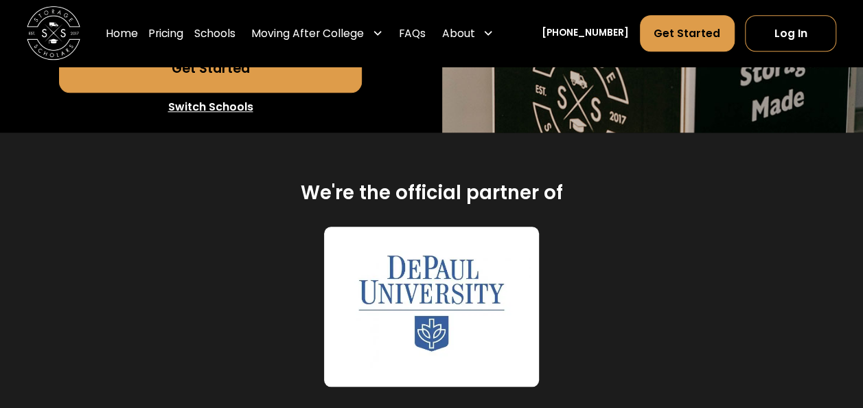
scroll to position [481, 0]
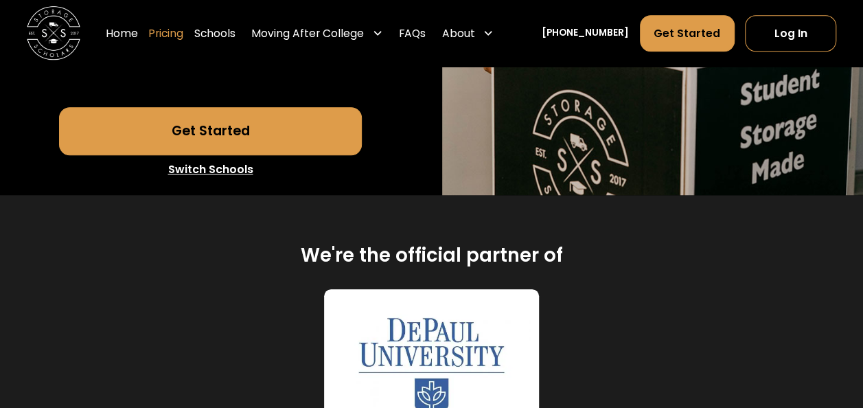
click at [179, 31] on link "Pricing" at bounding box center [165, 33] width 35 height 38
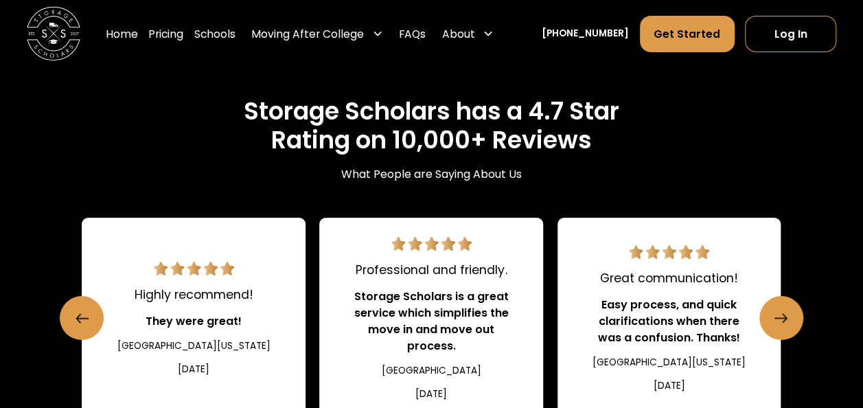
scroll to position [2193, 0]
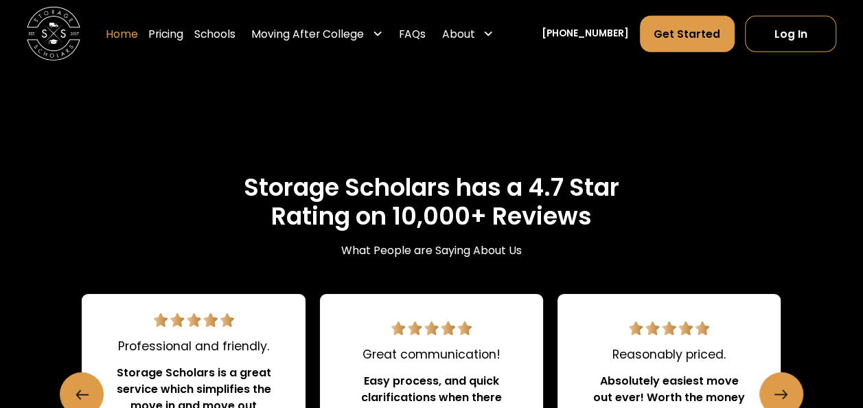
click at [136, 32] on link "Home" at bounding box center [122, 33] width 32 height 38
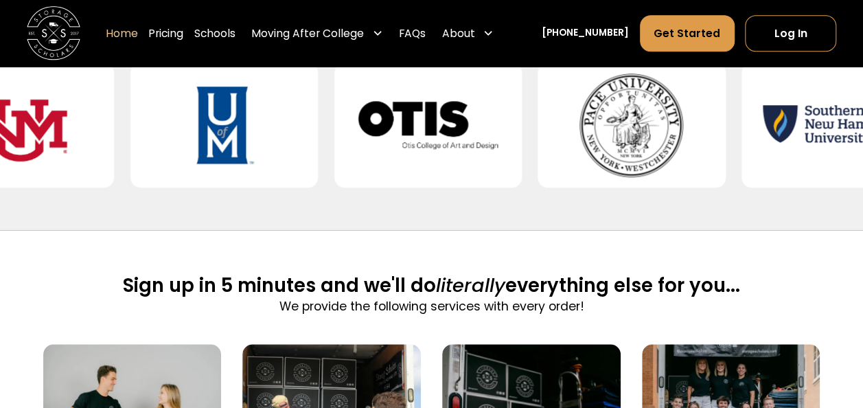
scroll to position [275, 0]
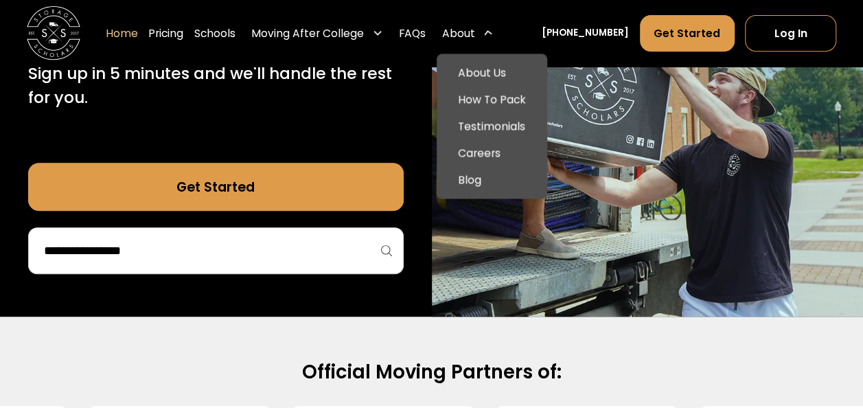
click at [472, 29] on div "About" at bounding box center [458, 33] width 33 height 16
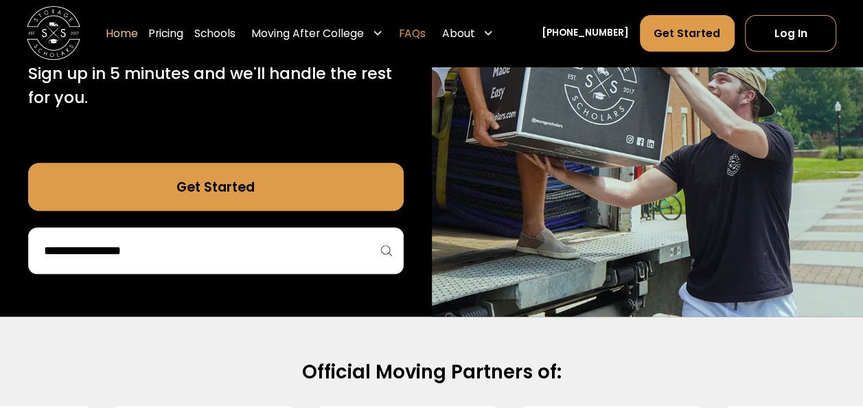
click at [426, 36] on link "FAQs" at bounding box center [412, 33] width 27 height 38
